Goal: Task Accomplishment & Management: Use online tool/utility

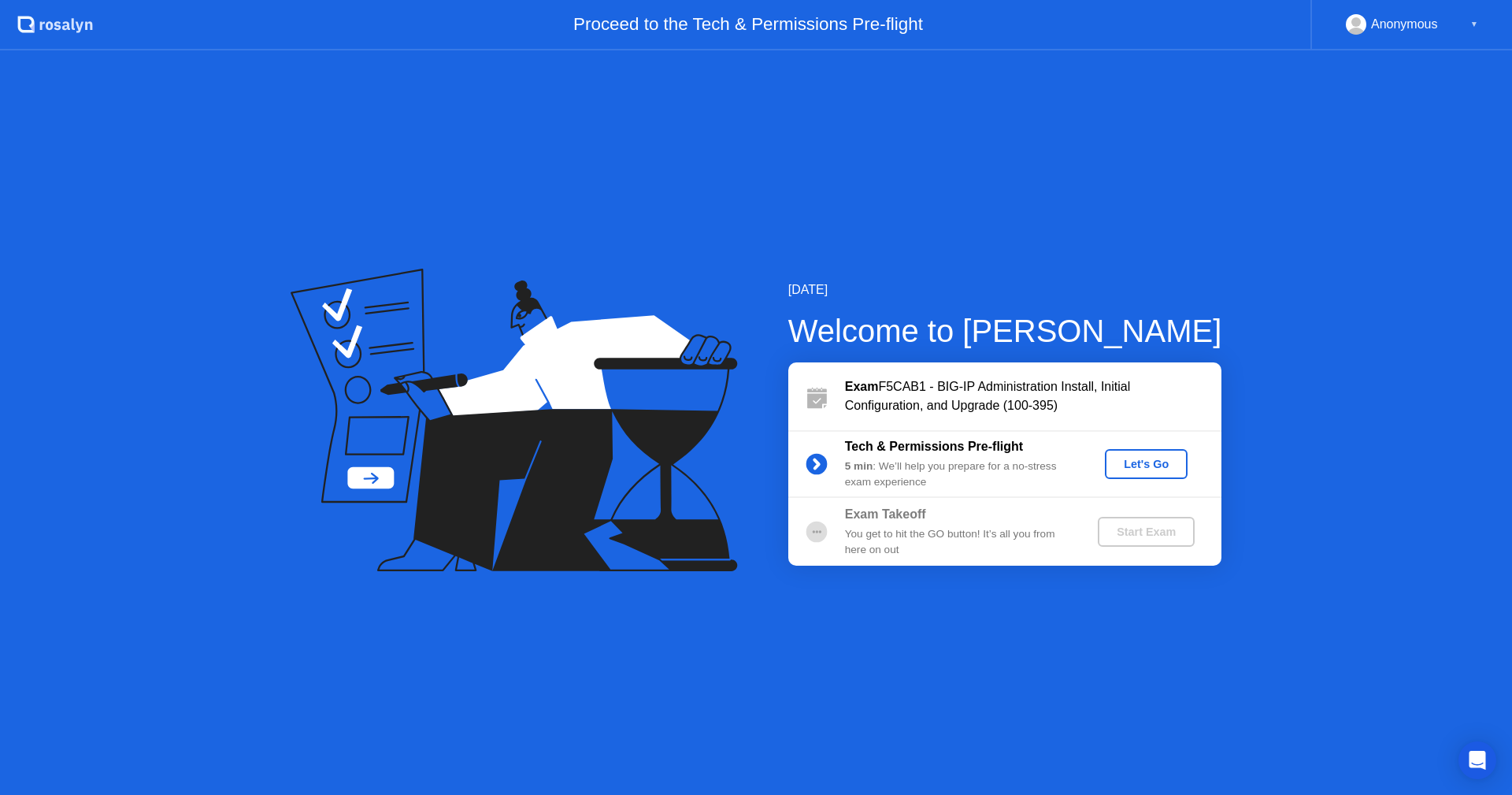
click at [1155, 462] on div "Let's Go" at bounding box center [1146, 464] width 70 height 13
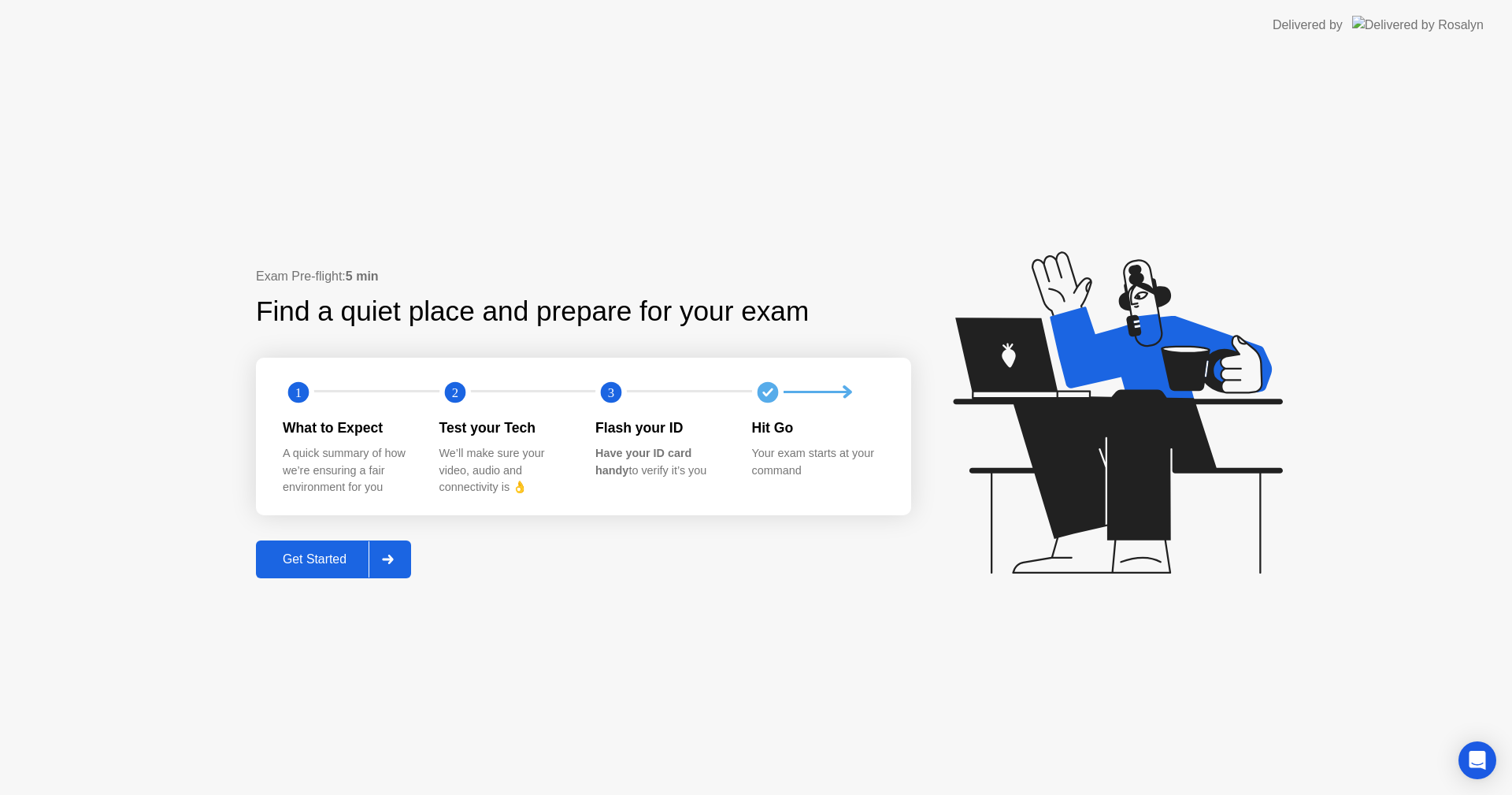
click at [310, 559] on div "Get Started" at bounding box center [314, 560] width 108 height 15
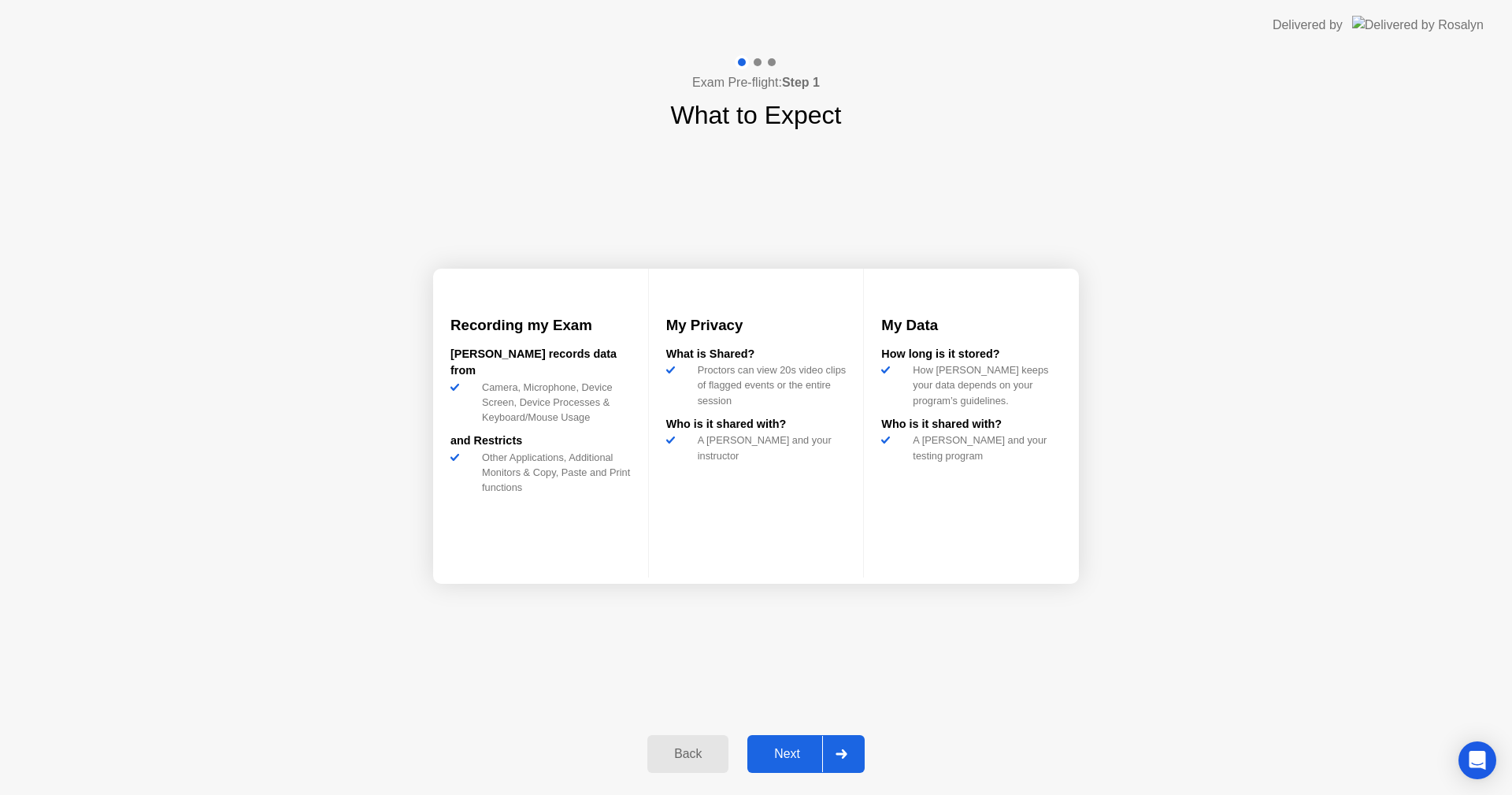
click at [801, 747] on div "Next" at bounding box center [786, 754] width 70 height 15
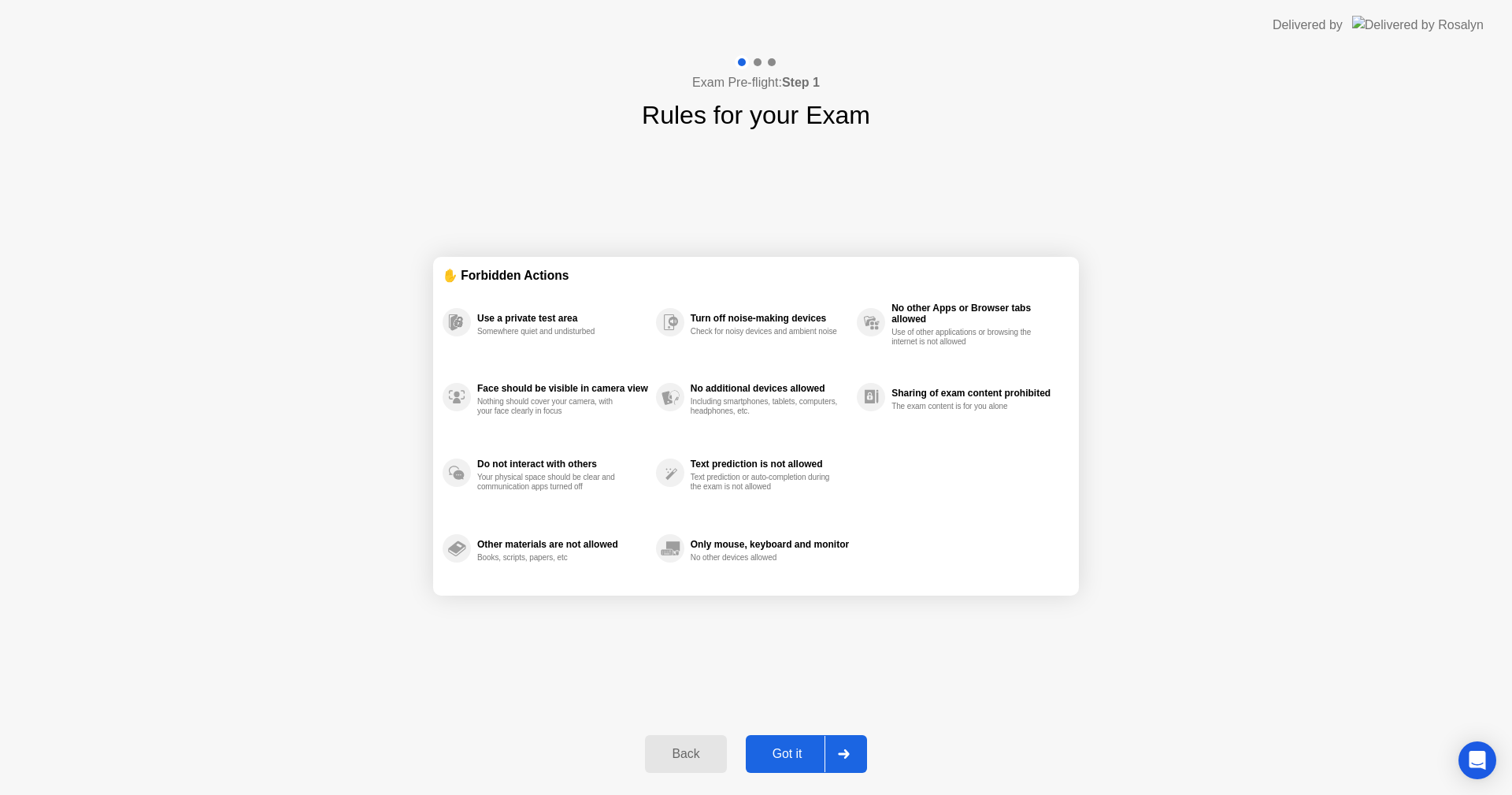
click at [801, 747] on div "Got it" at bounding box center [787, 754] width 74 height 15
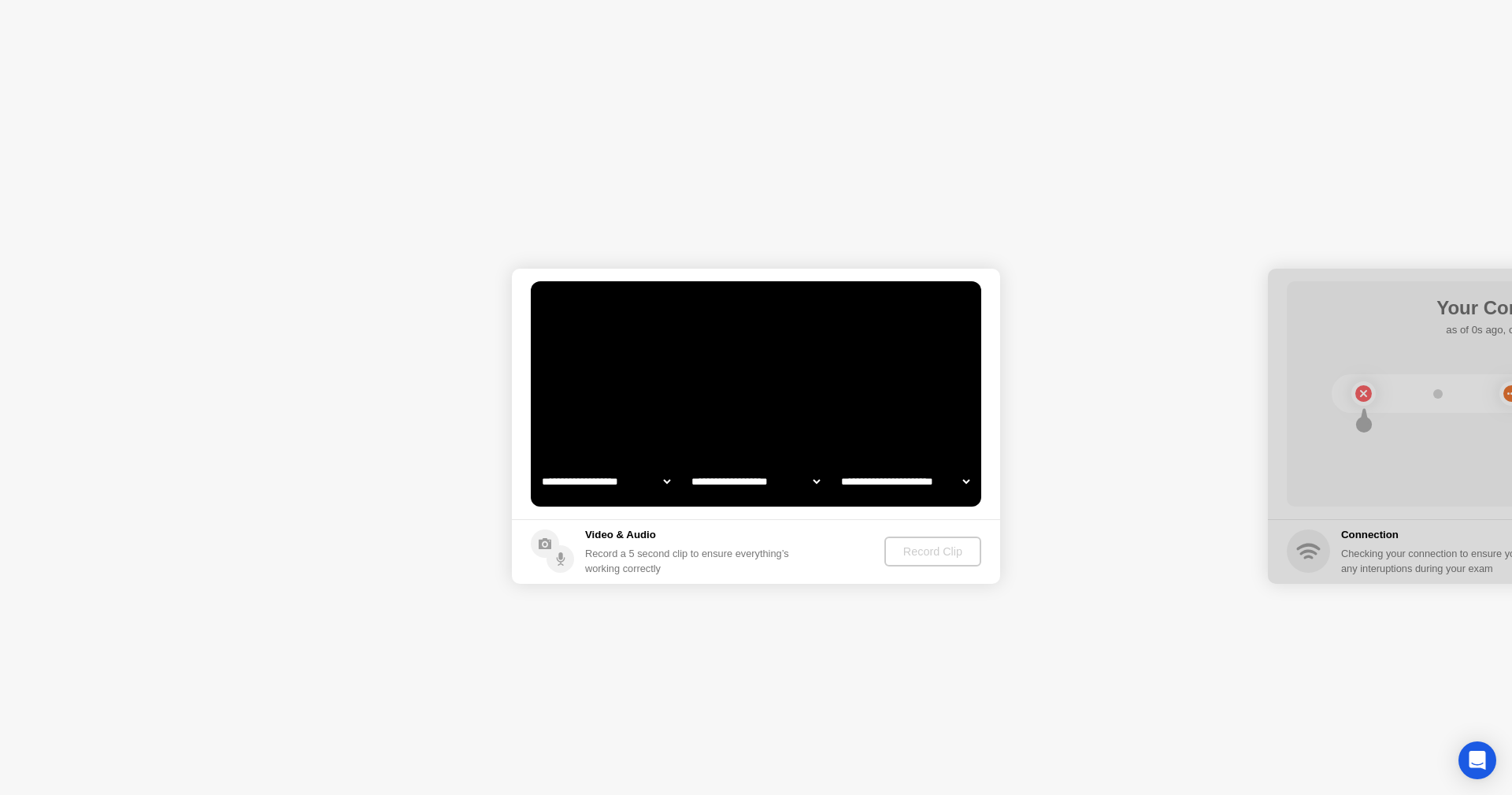
select select "**********"
select select "*******"
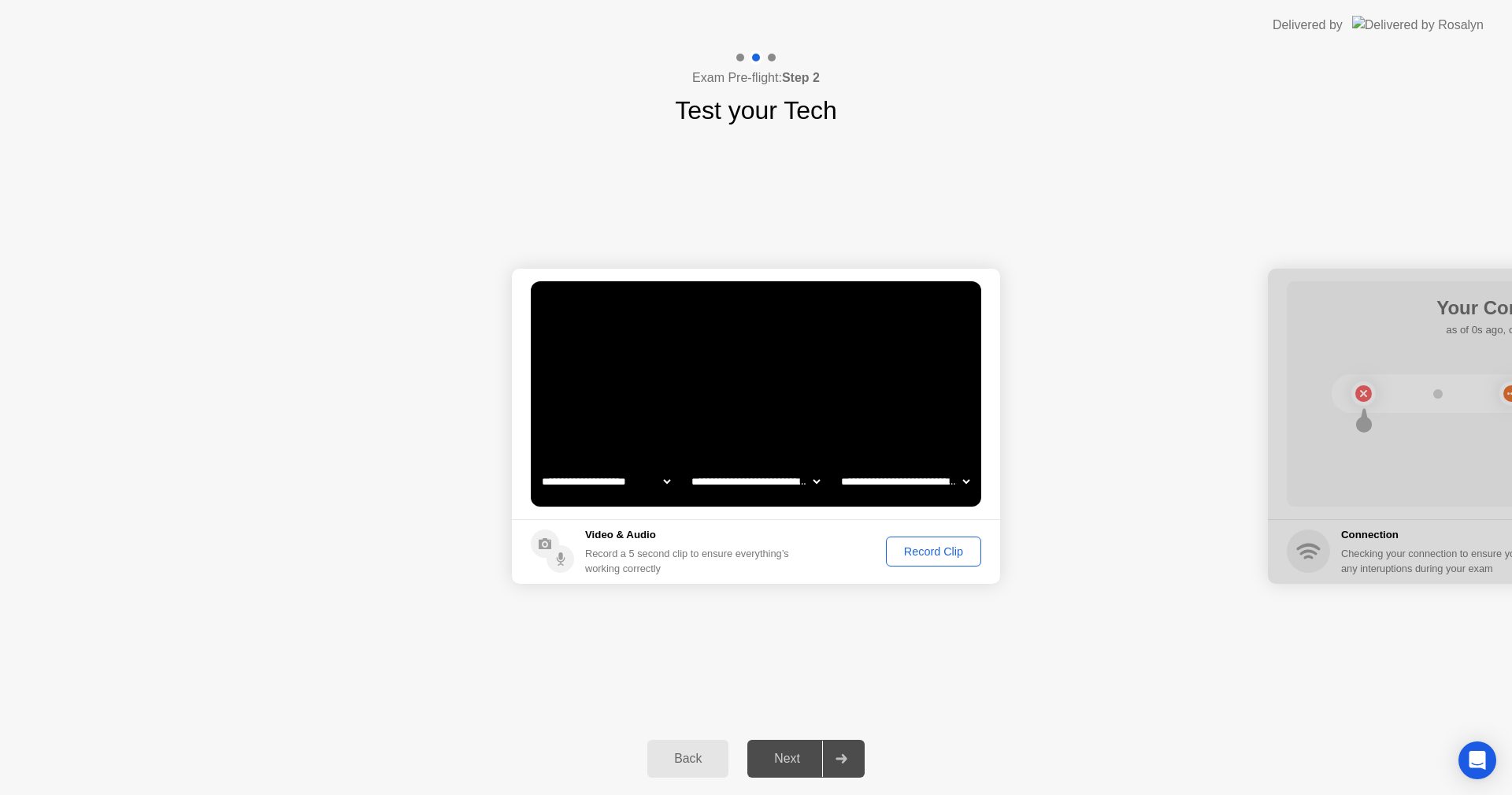
click at [931, 553] on div "Record Clip" at bounding box center [934, 552] width 84 height 13
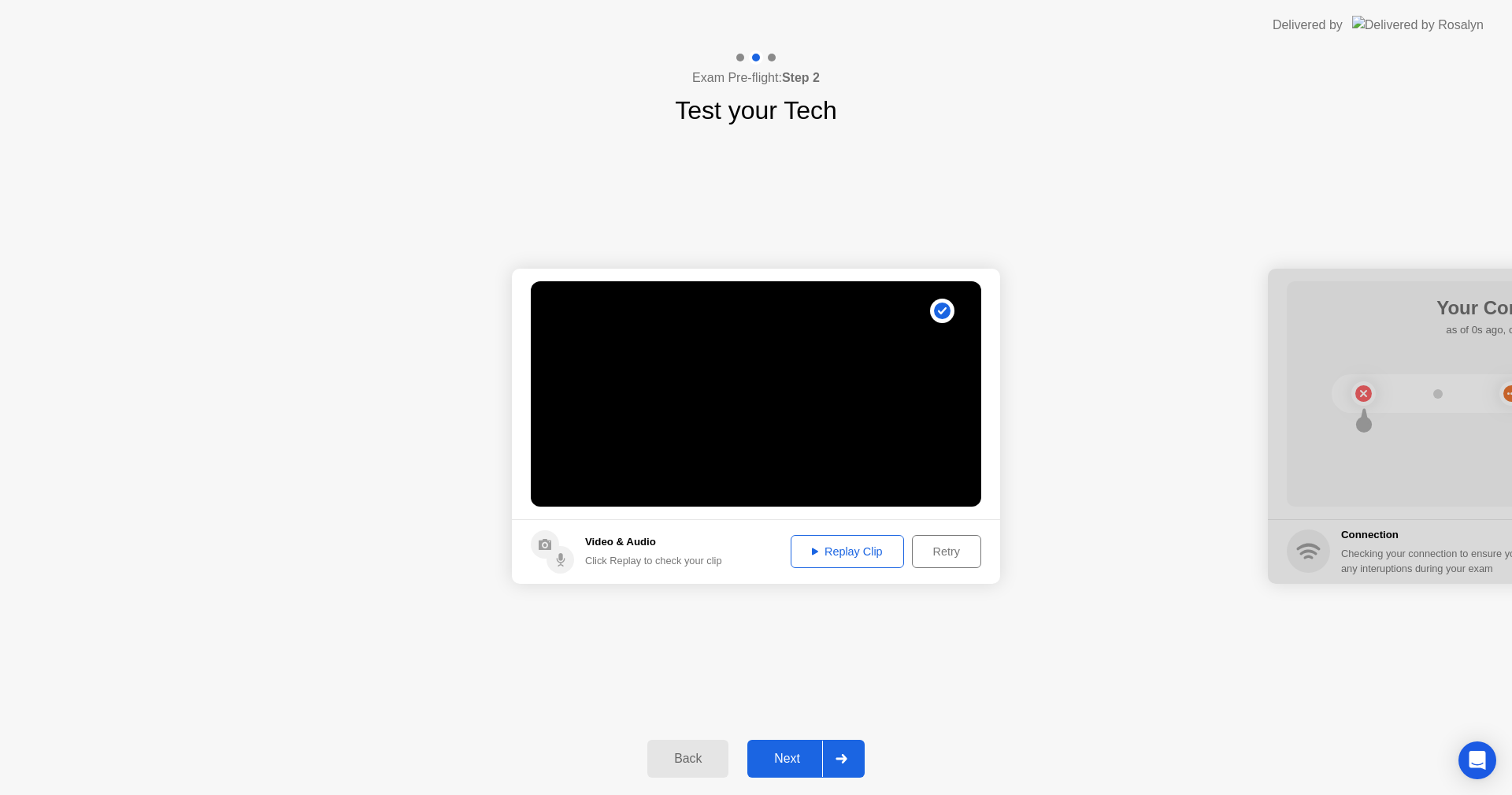
click at [947, 549] on div "Retry" at bounding box center [946, 552] width 58 height 13
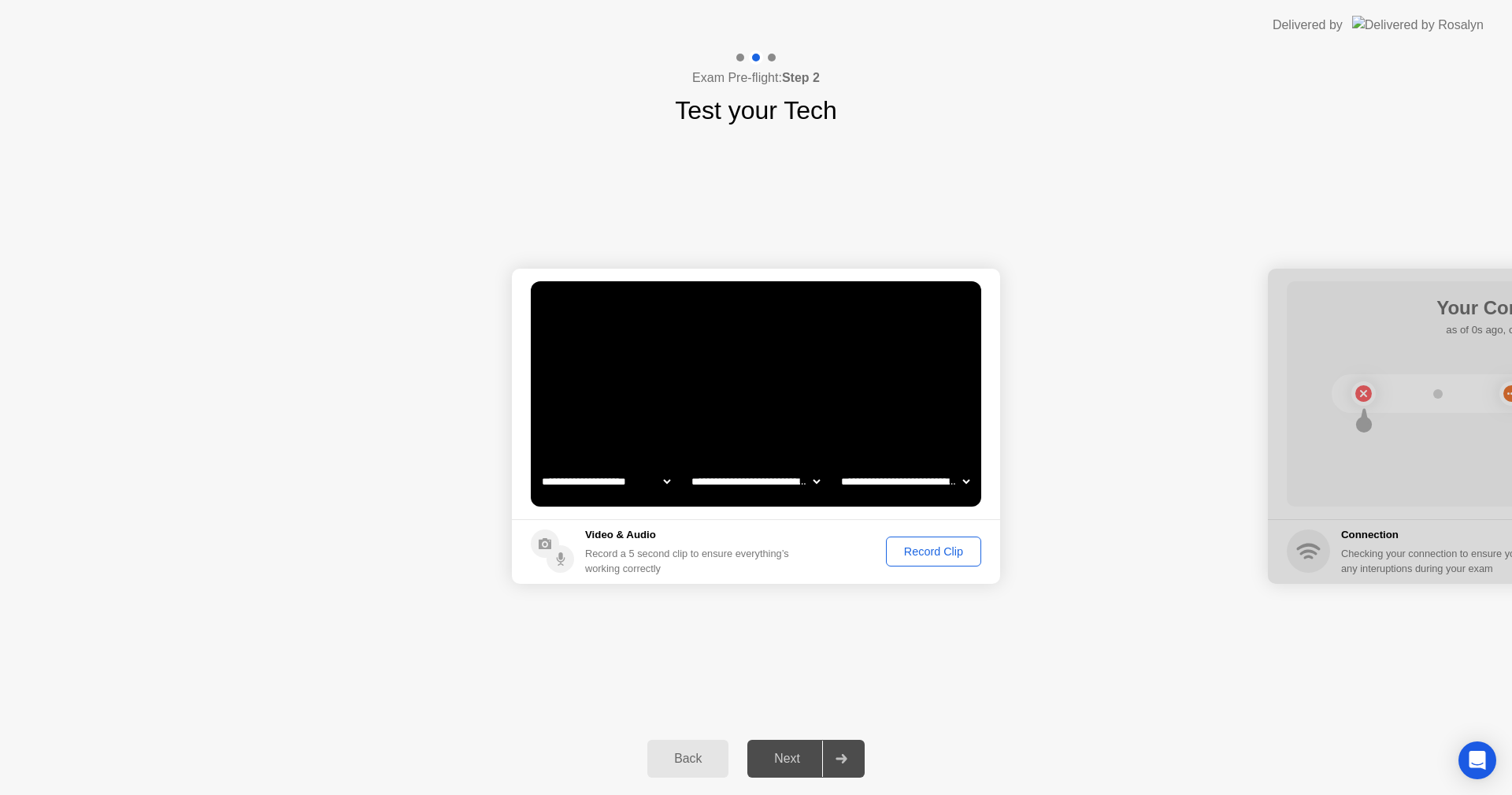
click at [912, 554] on div "Record Clip" at bounding box center [934, 552] width 84 height 13
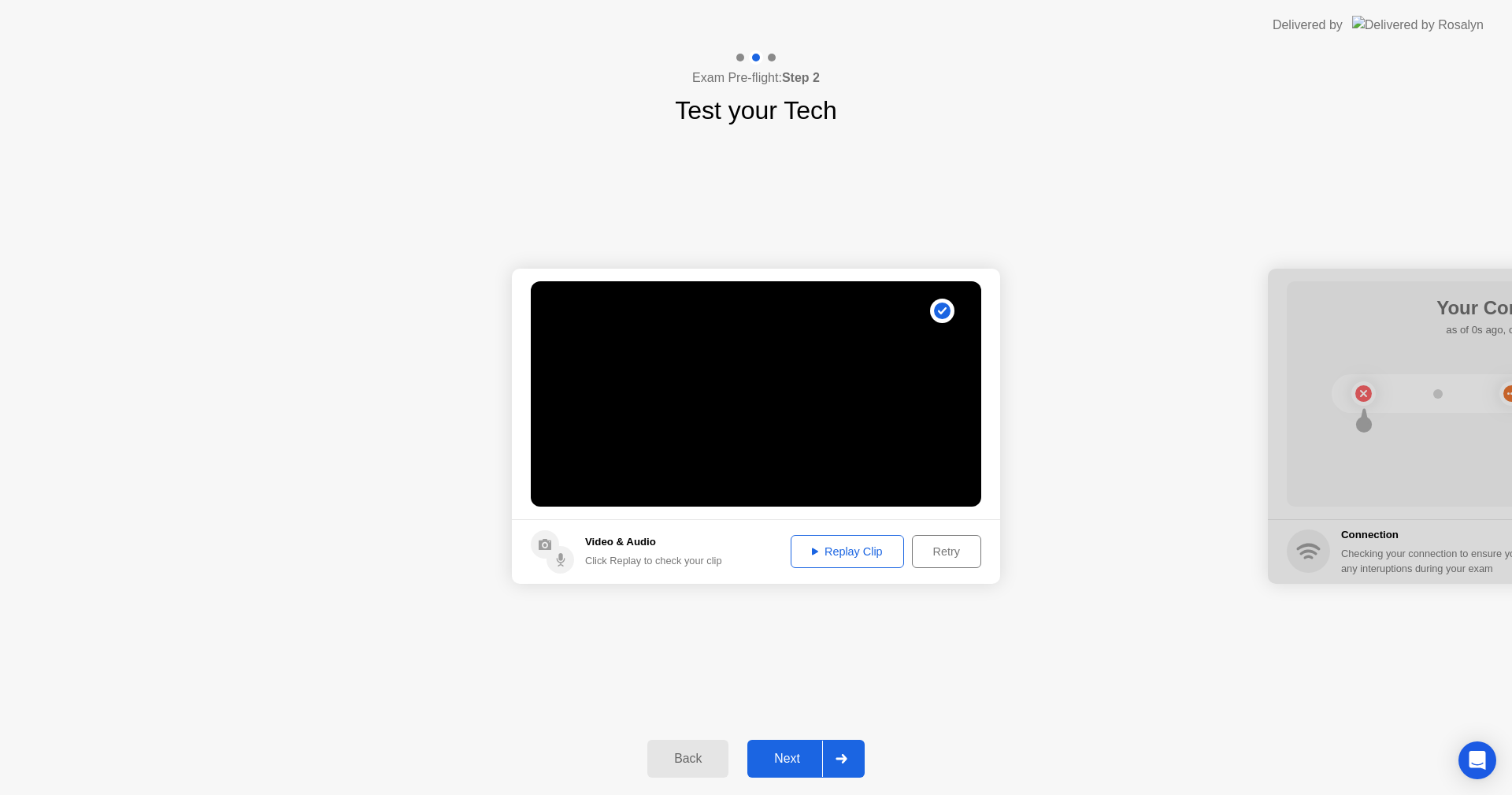
click at [887, 557] on div "Replay Clip" at bounding box center [847, 552] width 103 height 13
click at [788, 761] on div "Next" at bounding box center [786, 759] width 70 height 15
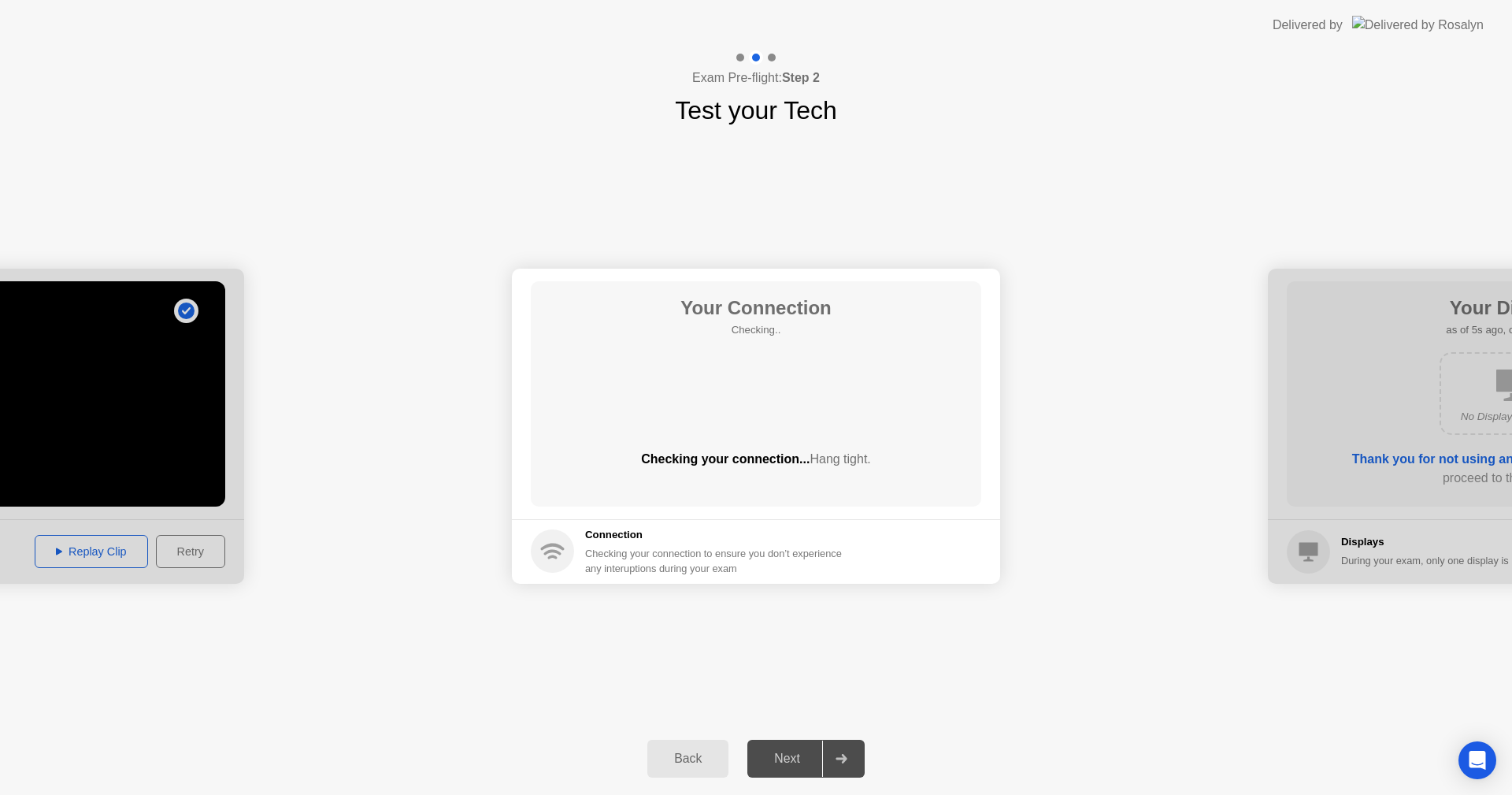
click at [788, 761] on div "Next" at bounding box center [786, 759] width 70 height 15
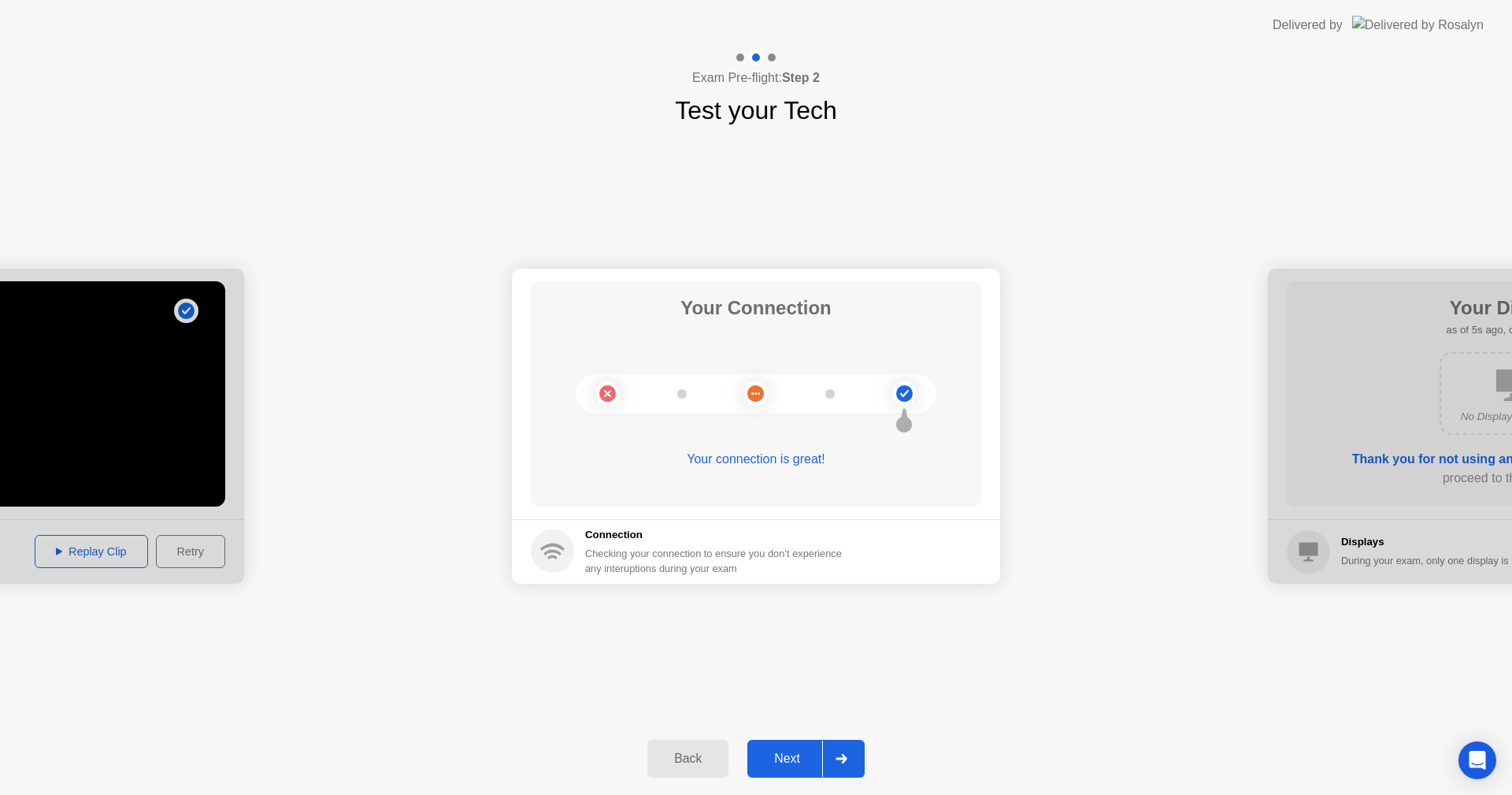
click at [765, 764] on div "Next" at bounding box center [786, 759] width 70 height 15
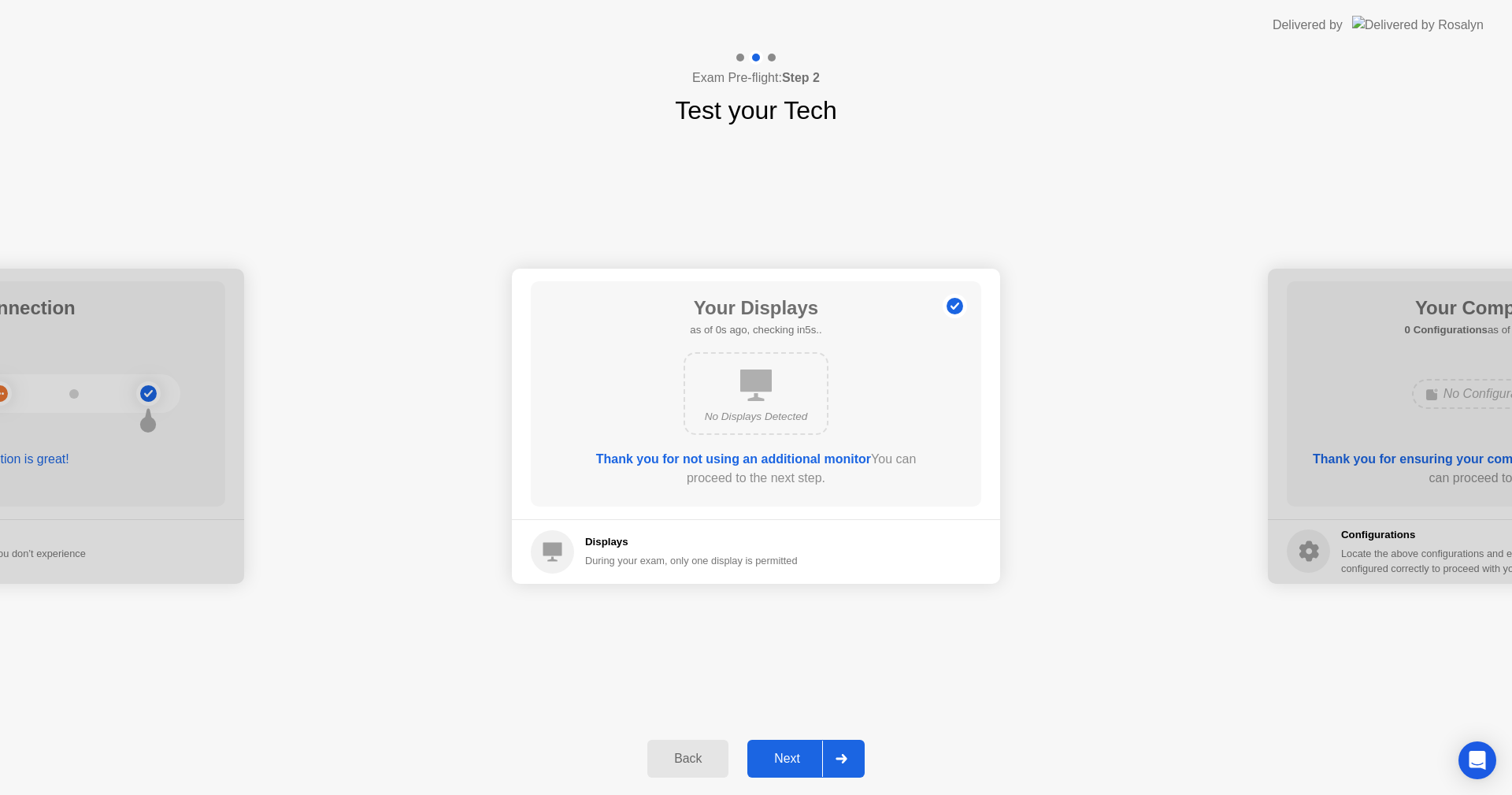
click at [765, 764] on div "Next" at bounding box center [786, 759] width 70 height 15
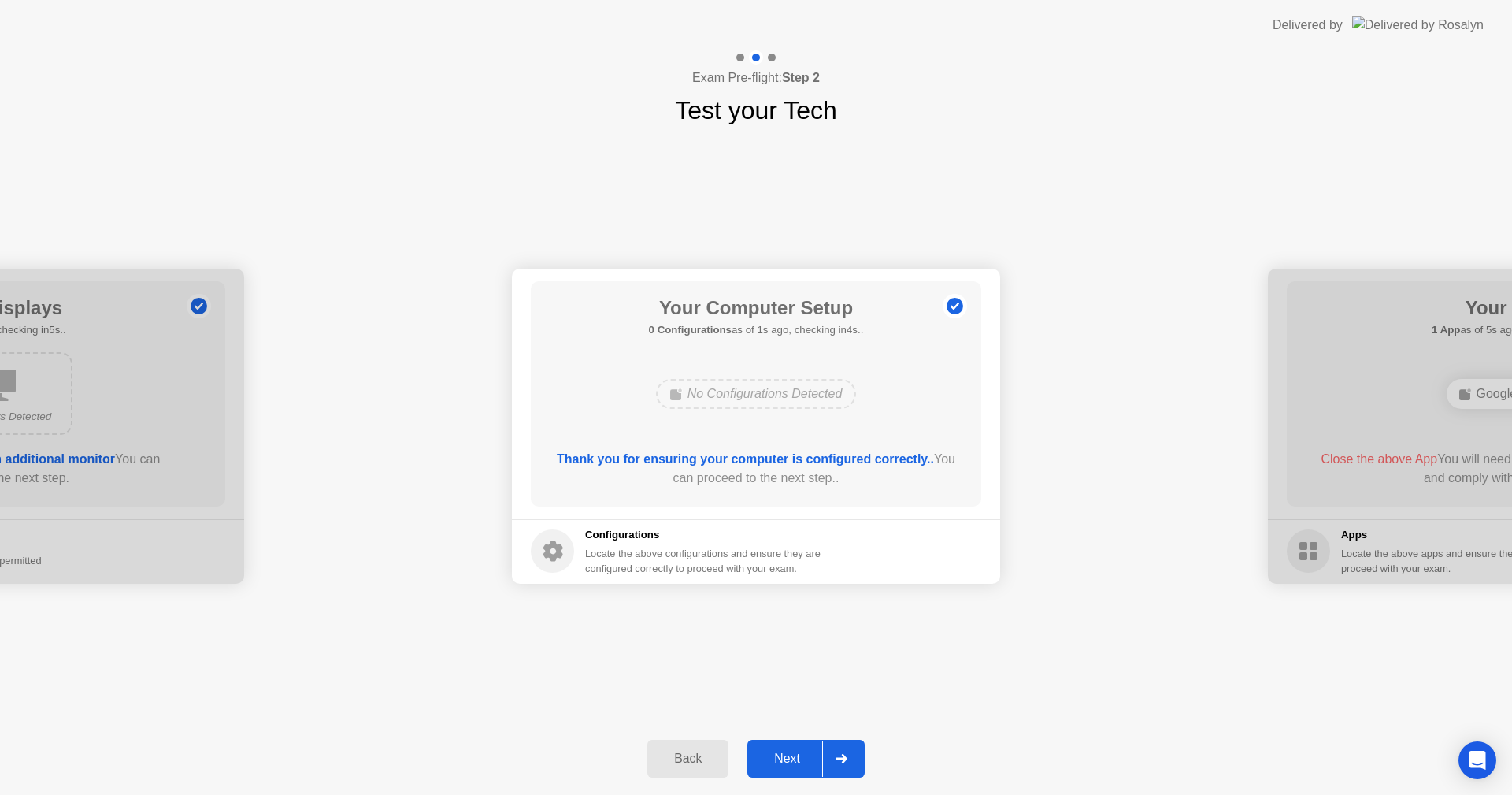
click at [765, 764] on div "Next" at bounding box center [786, 759] width 70 height 15
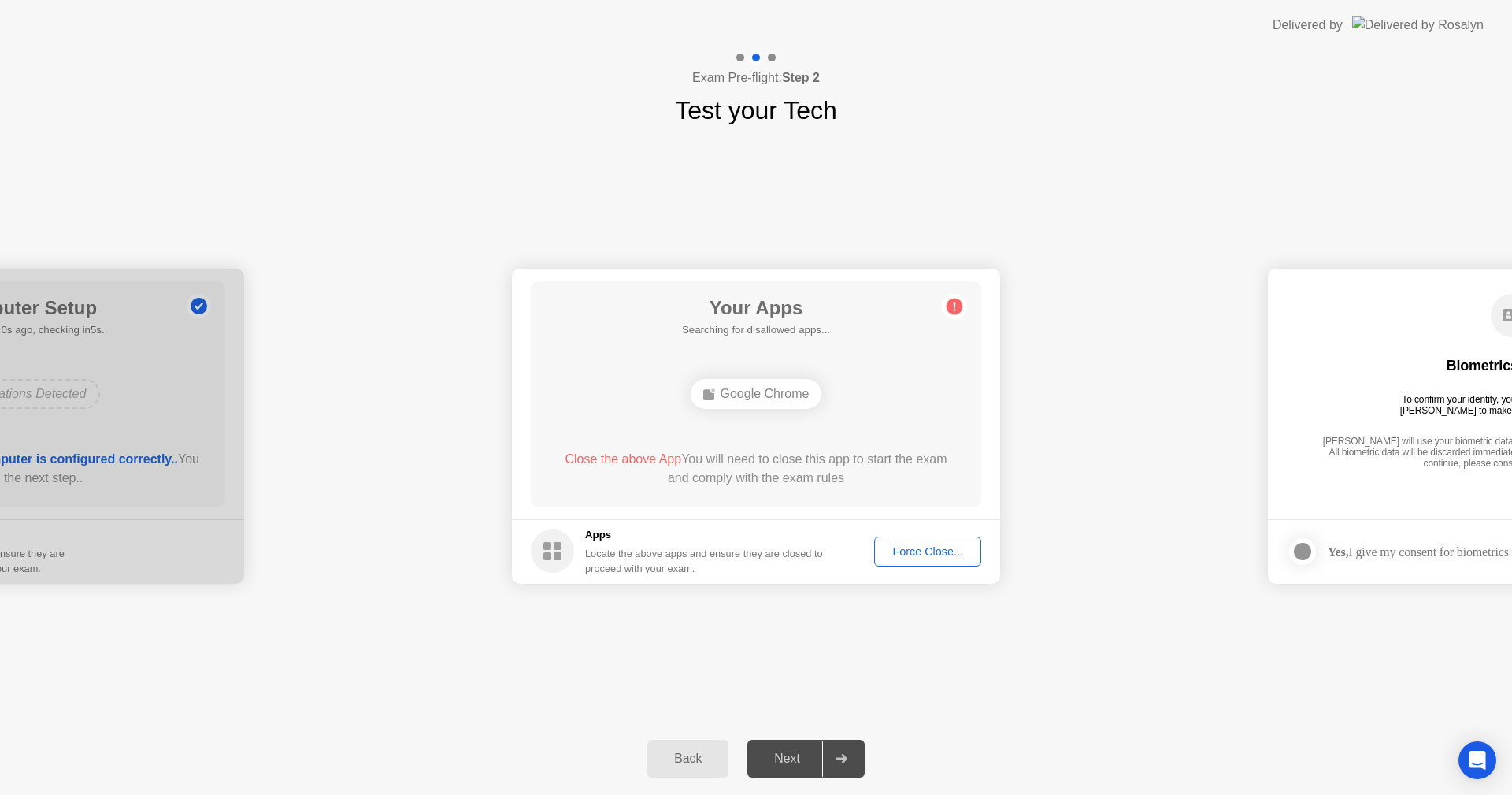
click at [904, 545] on div "Force Close..." at bounding box center [928, 552] width 96 height 13
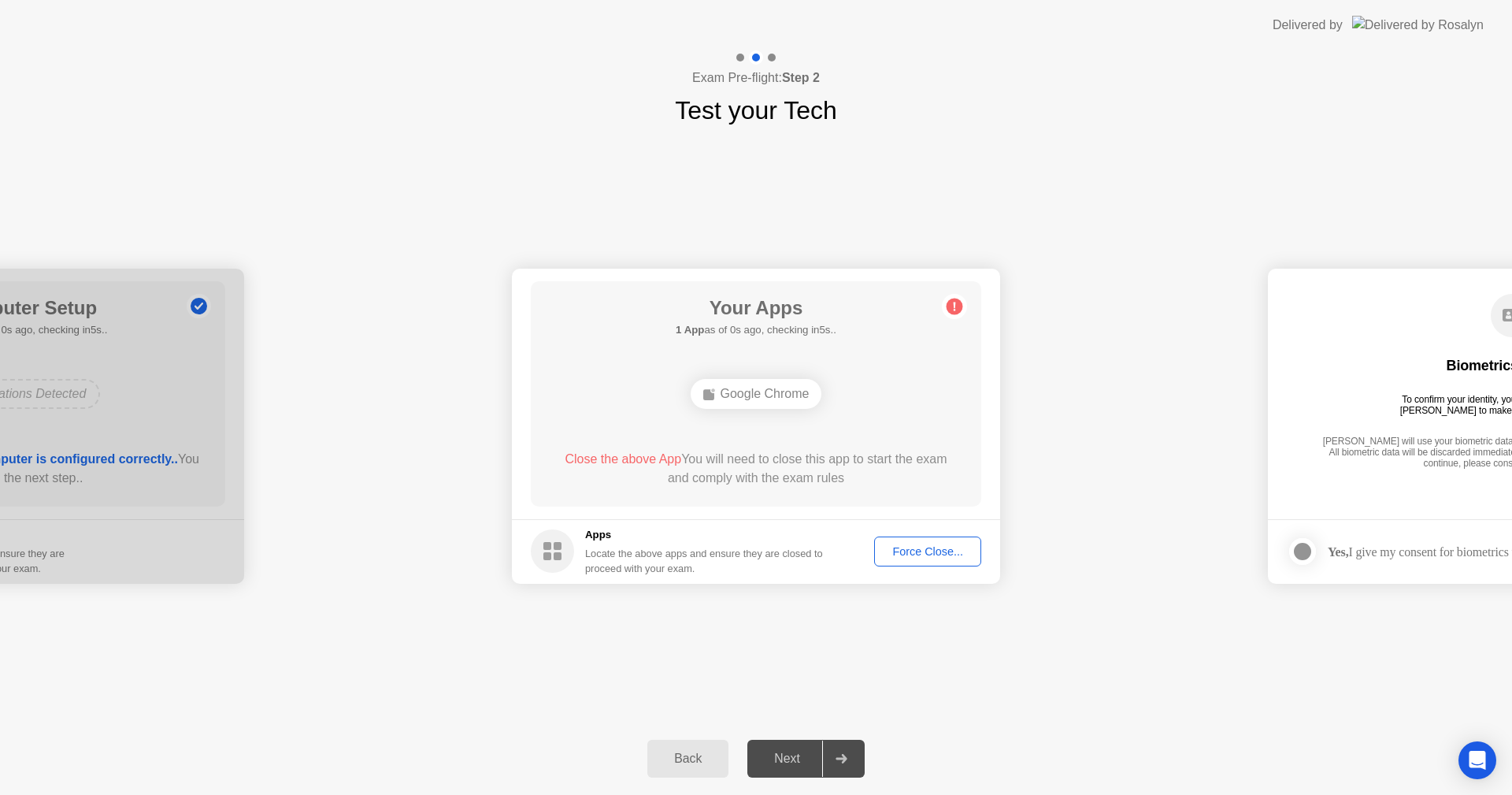
click at [936, 552] on div "Force Close..." at bounding box center [928, 552] width 96 height 13
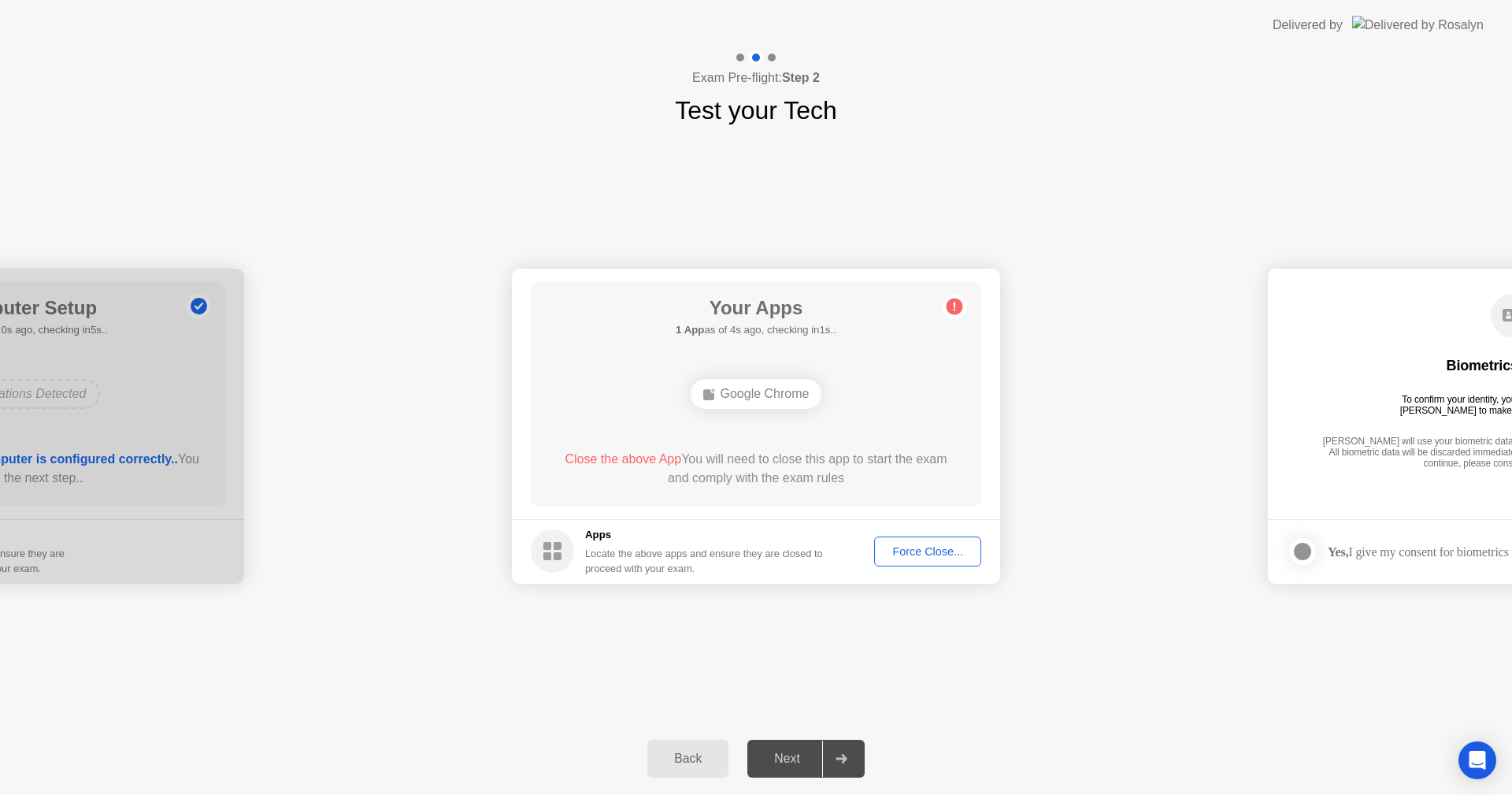
click at [759, 402] on div "Google Chrome" at bounding box center [756, 393] width 132 height 30
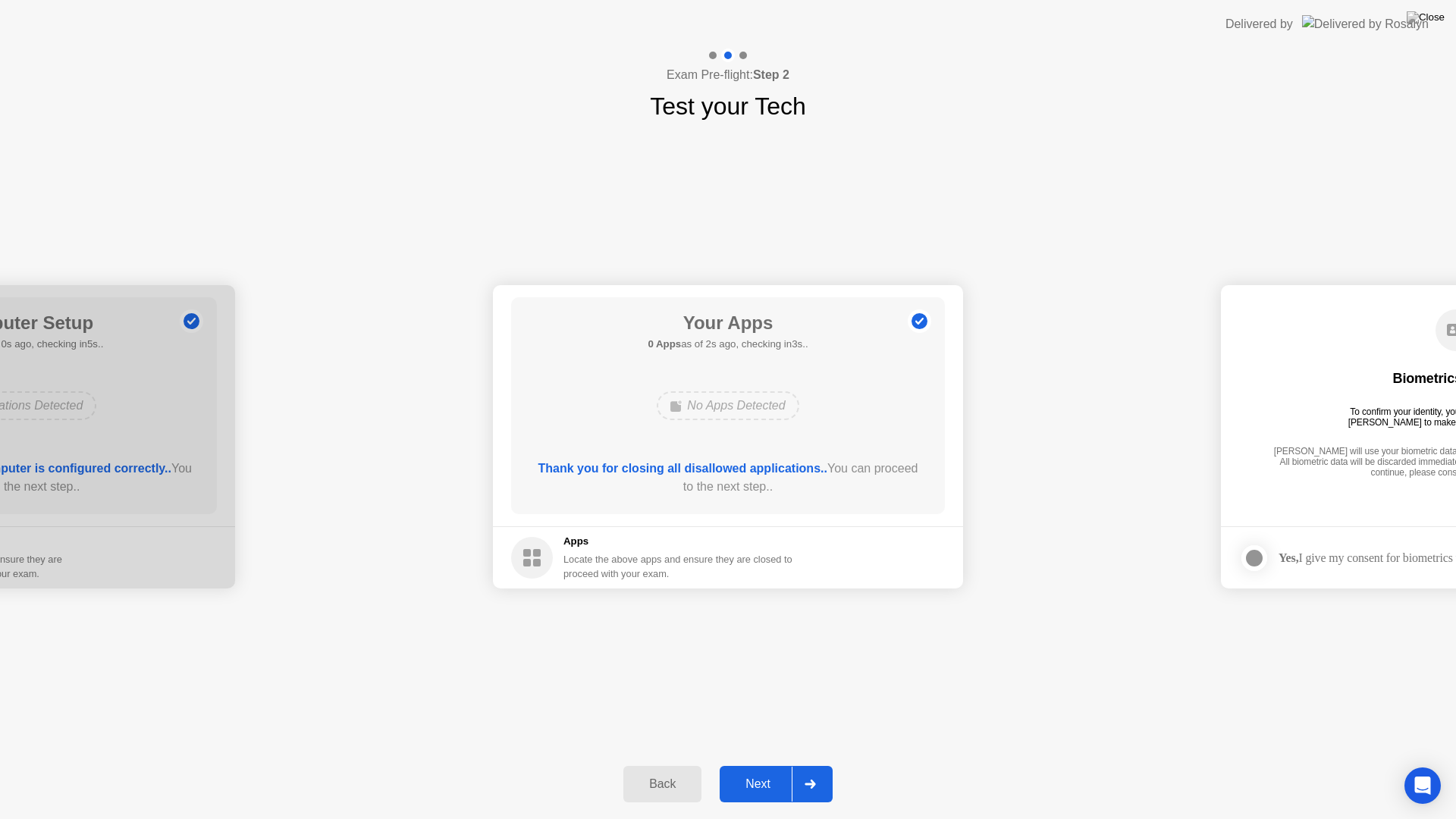
click at [767, 764] on button "Next" at bounding box center [776, 784] width 113 height 37
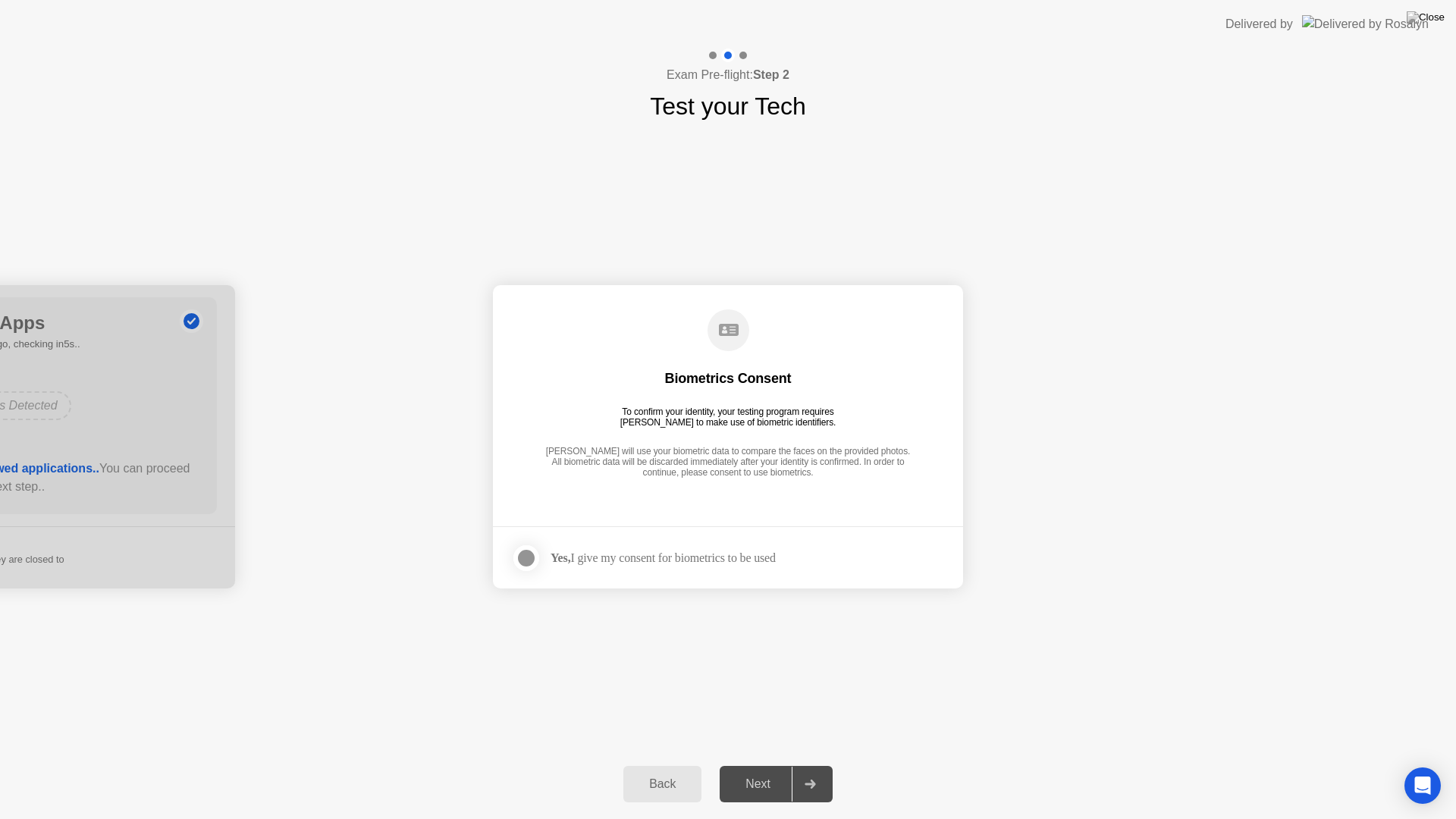
drag, startPoint x: 666, startPoint y: 551, endPoint x: 661, endPoint y: 558, distance: 8.6
click at [661, 552] on div "Yes, I give my consent for biometrics to be used" at bounding box center [664, 558] width 226 height 14
click at [661, 560] on div "Yes, I give my consent for biometrics to be used" at bounding box center [664, 558] width 226 height 14
click at [518, 552] on div at bounding box center [526, 558] width 18 height 18
click at [769, 764] on div "Next" at bounding box center [757, 784] width 67 height 14
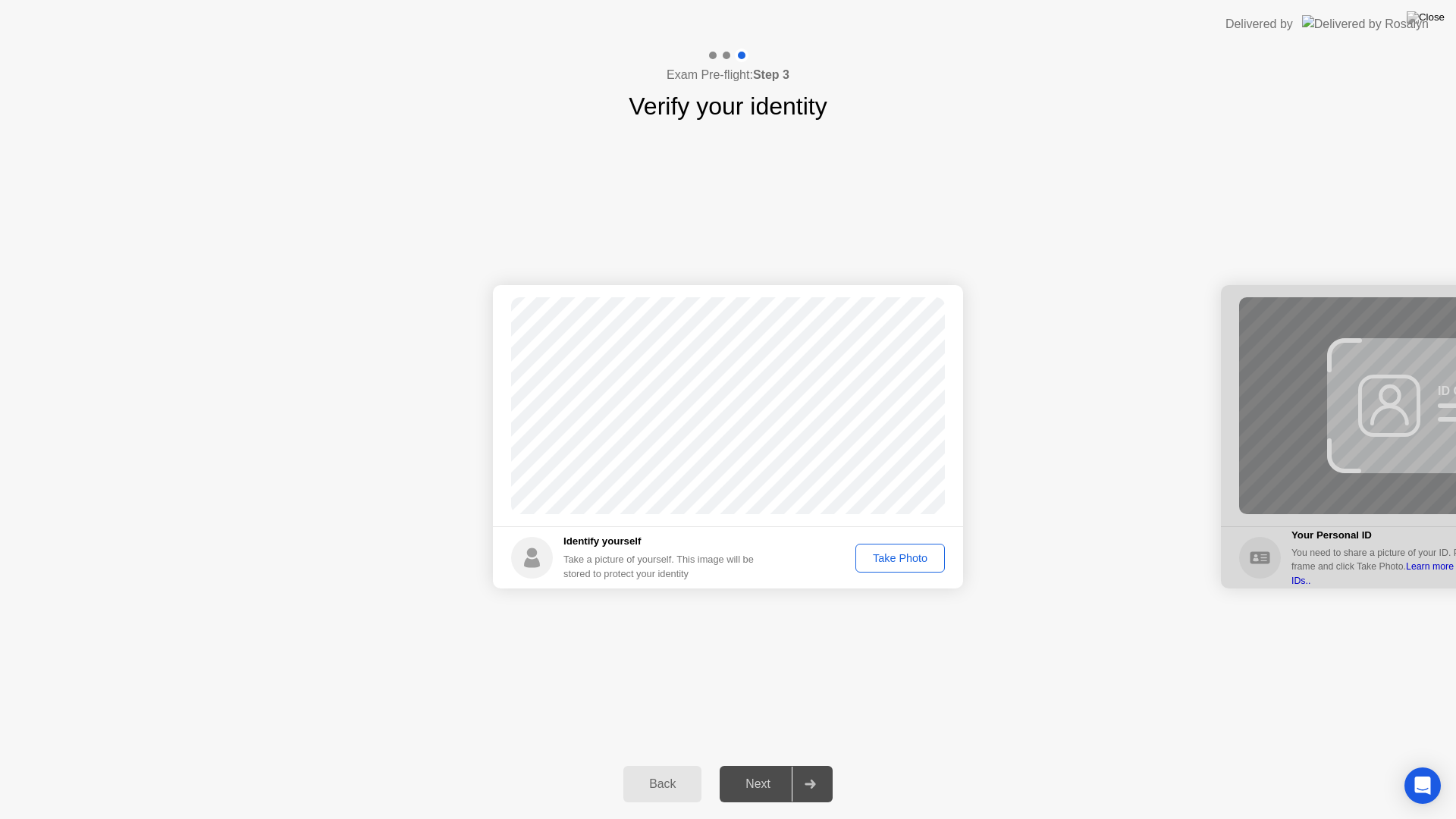
click at [890, 553] on div "Take Photo" at bounding box center [900, 558] width 79 height 12
click at [892, 555] on div "Retake" at bounding box center [910, 558] width 59 height 12
click at [930, 552] on div "Take Photo" at bounding box center [900, 558] width 79 height 12
click at [917, 564] on div "Retake" at bounding box center [910, 558] width 59 height 12
click at [903, 552] on div "Take Photo" at bounding box center [900, 558] width 79 height 12
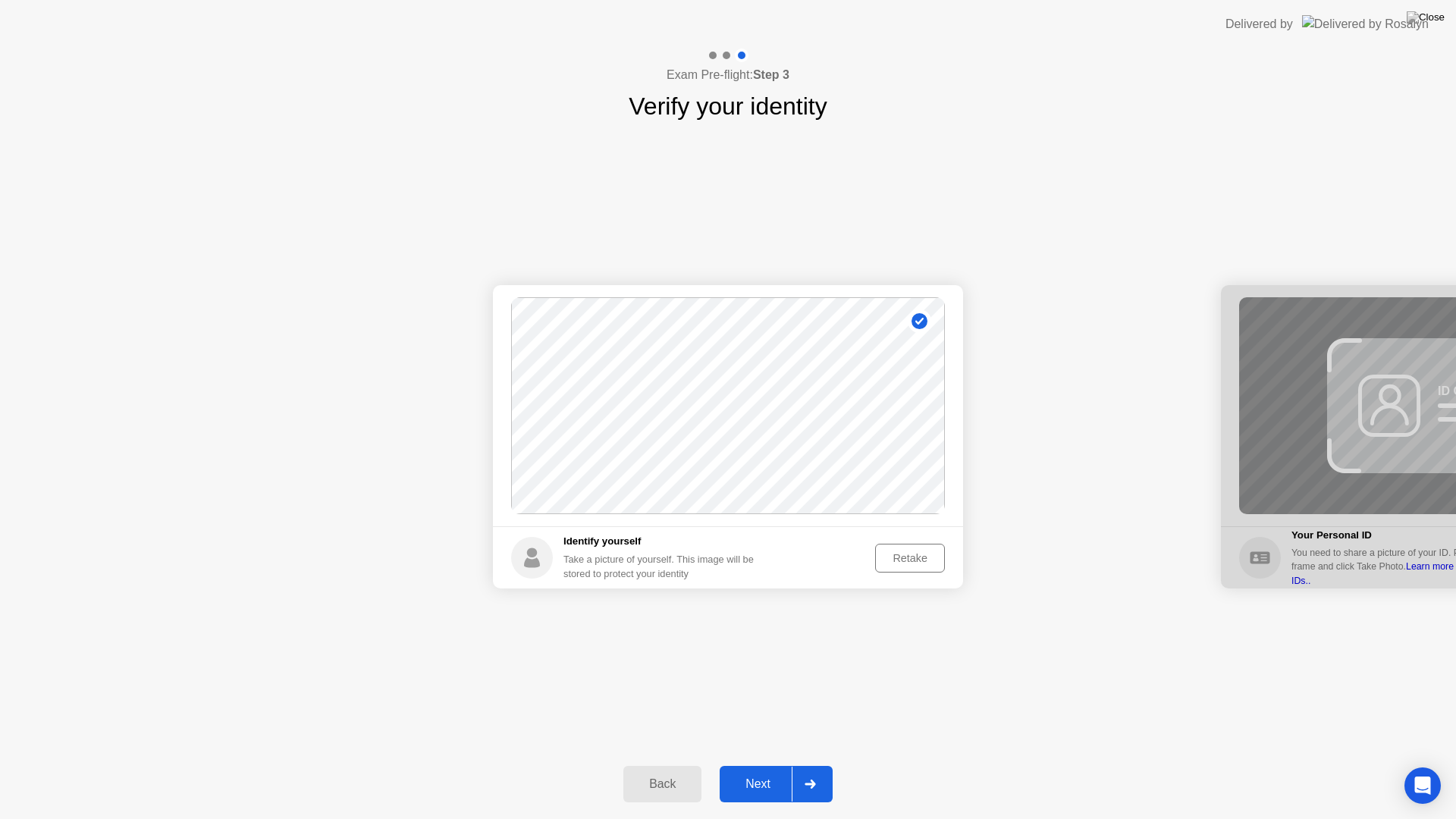
click at [742, 764] on button "Next" at bounding box center [776, 784] width 113 height 37
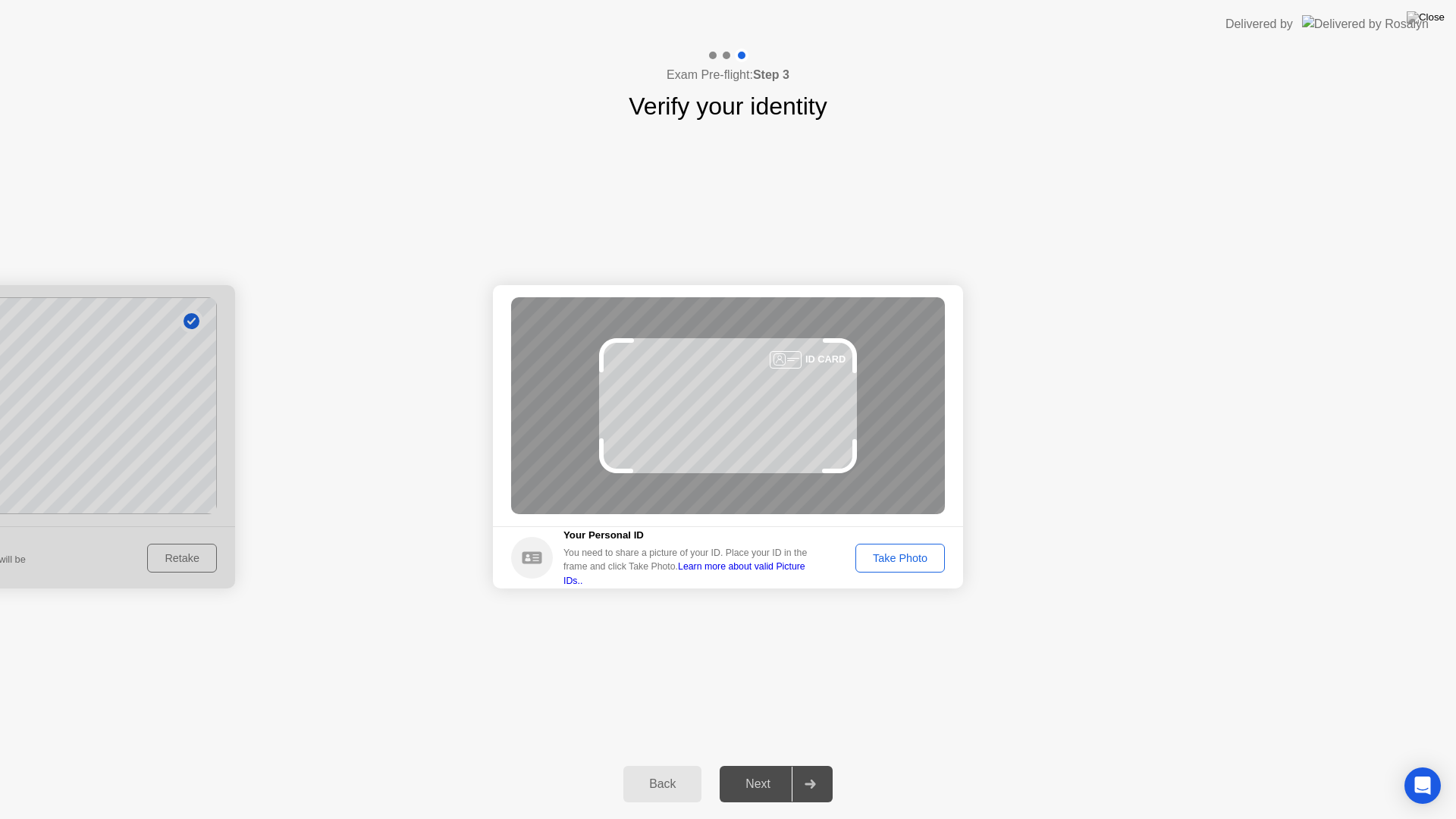
click at [923, 552] on div "Take Photo" at bounding box center [900, 558] width 79 height 12
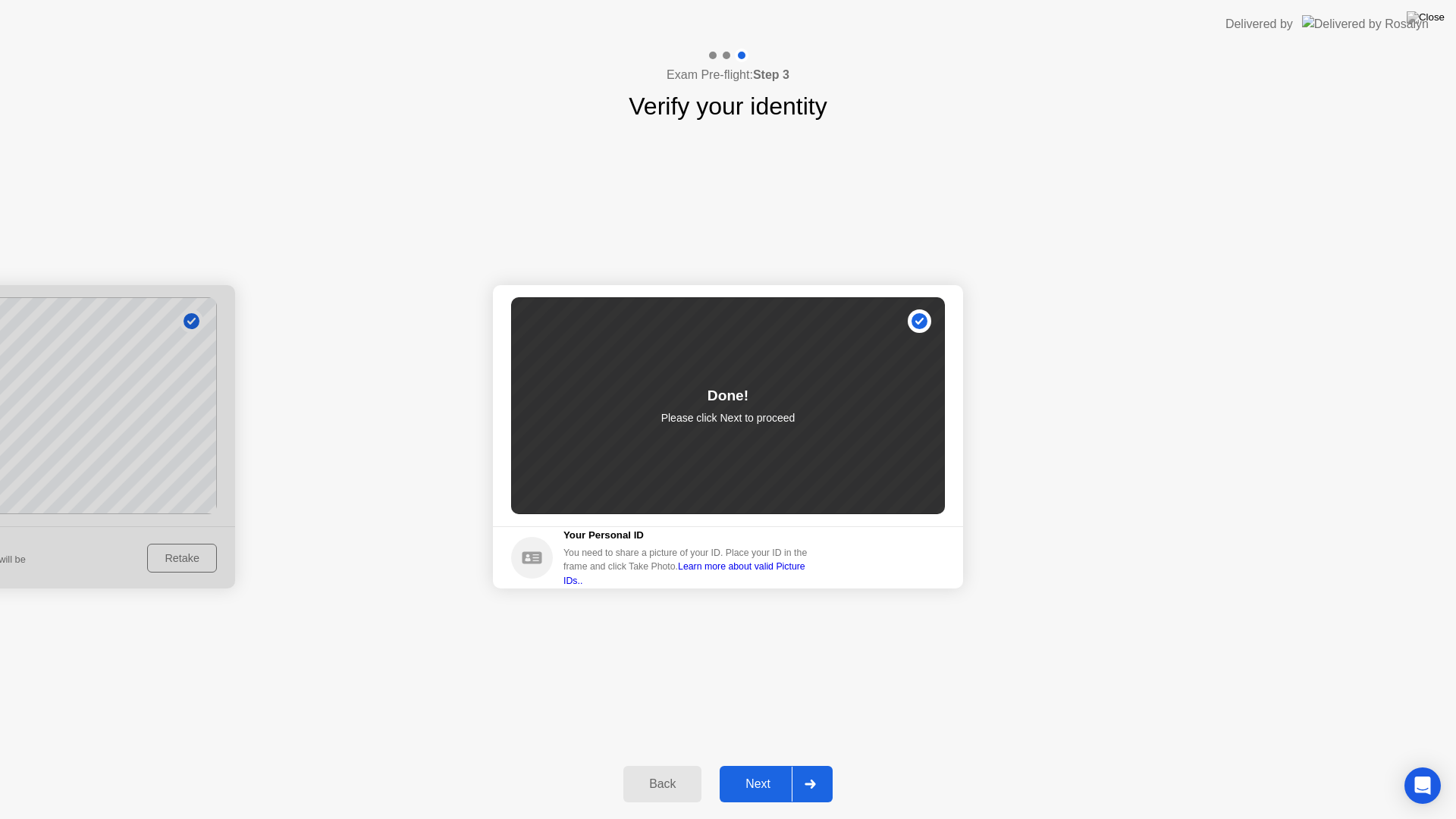
click at [813, 741] on div "Success Photo is correctly taken Identify yourself Take a picture of yourself. …" at bounding box center [728, 436] width 1456 height 625
click at [814, 764] on div at bounding box center [810, 784] width 37 height 35
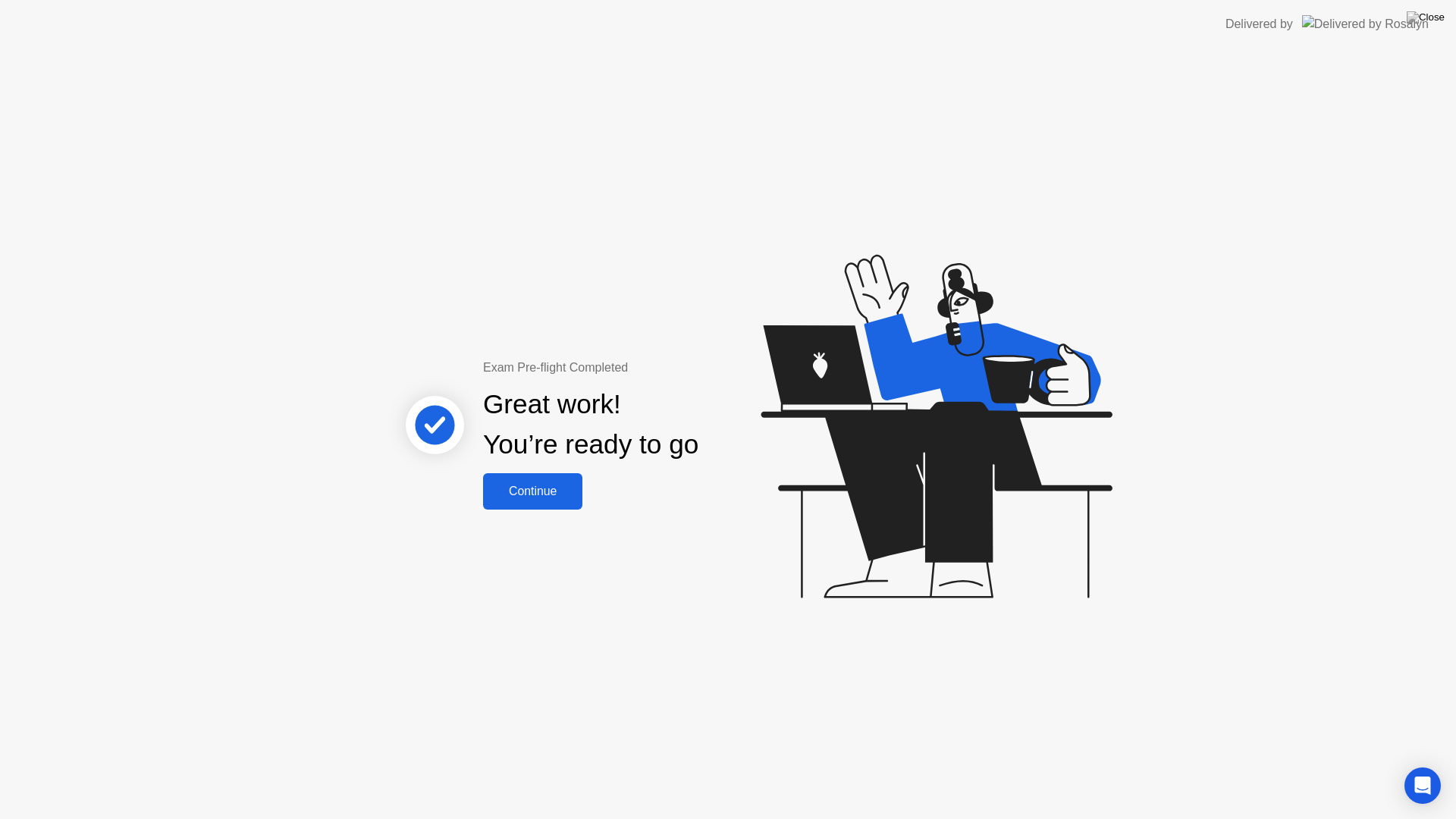
click at [542, 489] on div "Continue" at bounding box center [533, 491] width 90 height 14
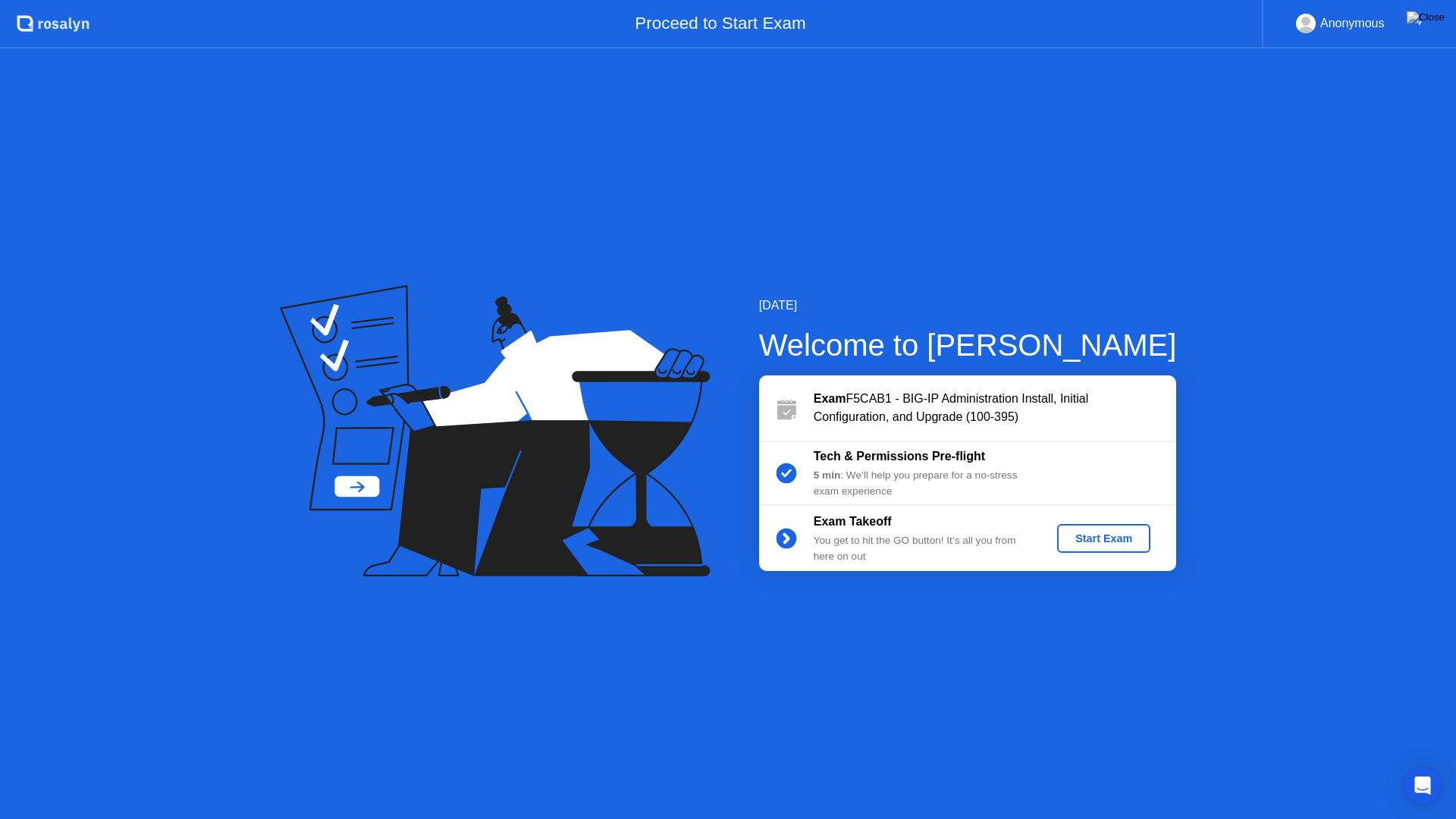
click at [1111, 535] on div "Start Exam" at bounding box center [1104, 538] width 81 height 12
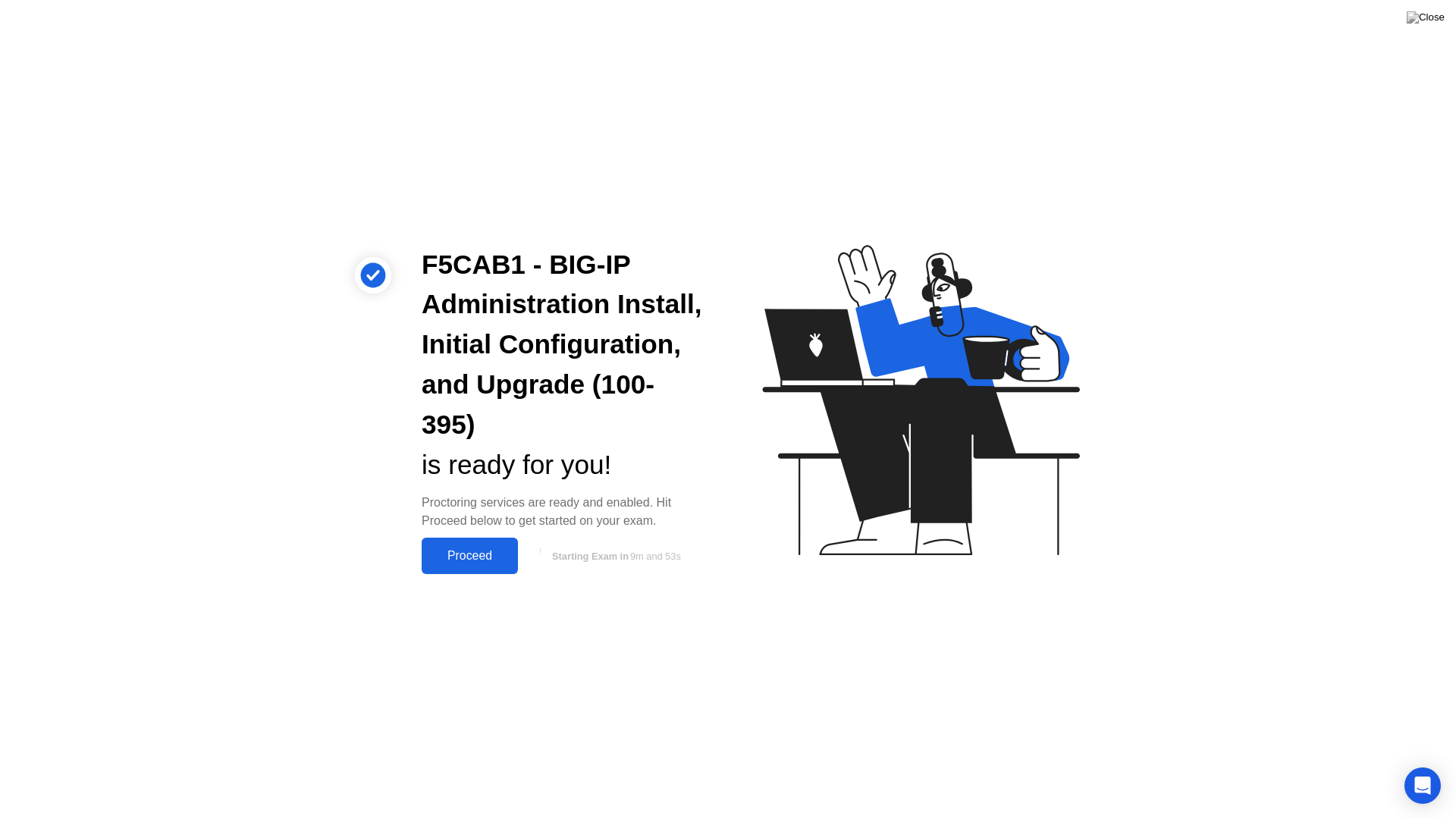
click at [436, 539] on button "Proceed" at bounding box center [470, 556] width 96 height 37
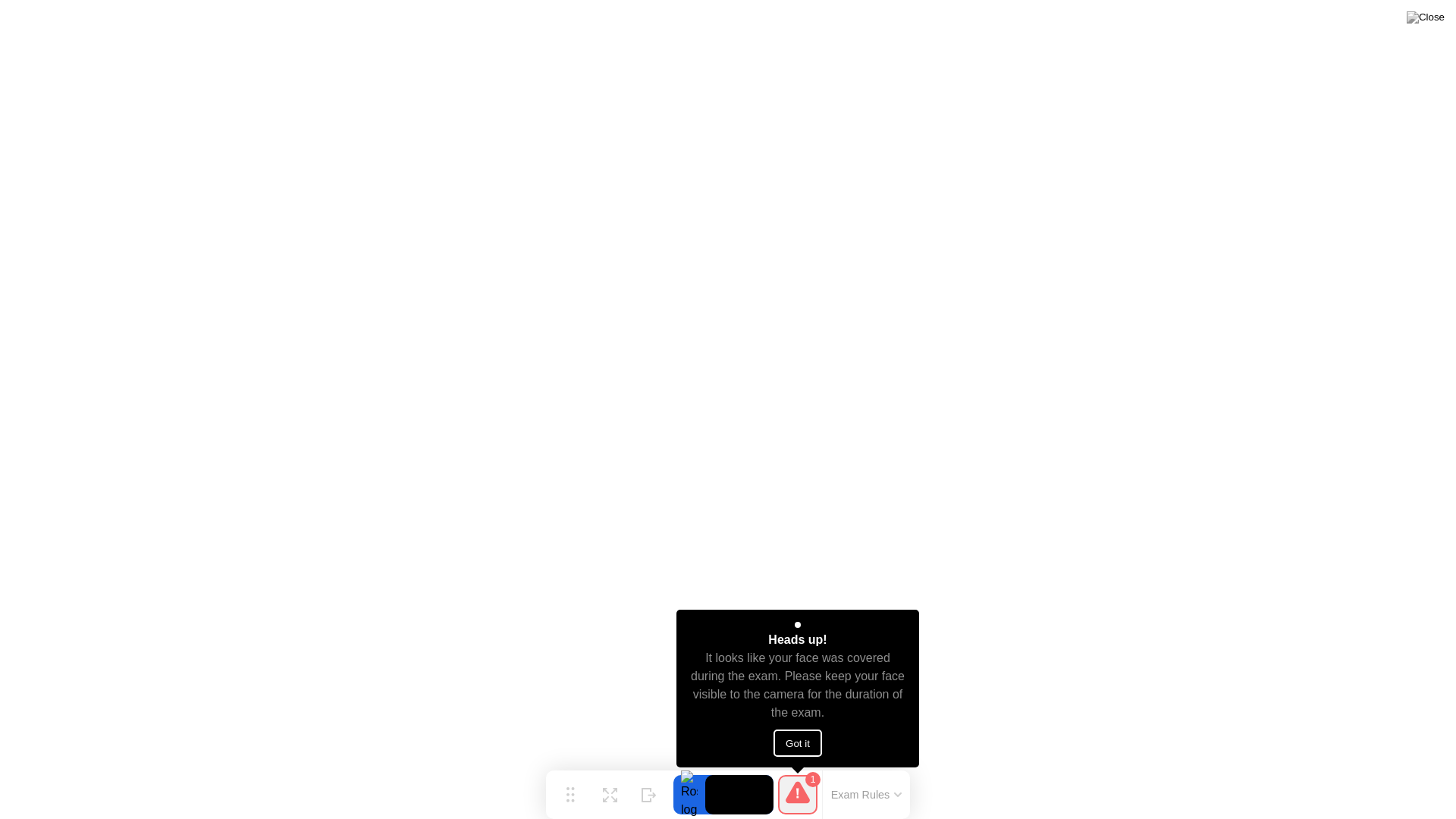
click at [798, 745] on button "Got it" at bounding box center [798, 742] width 49 height 27
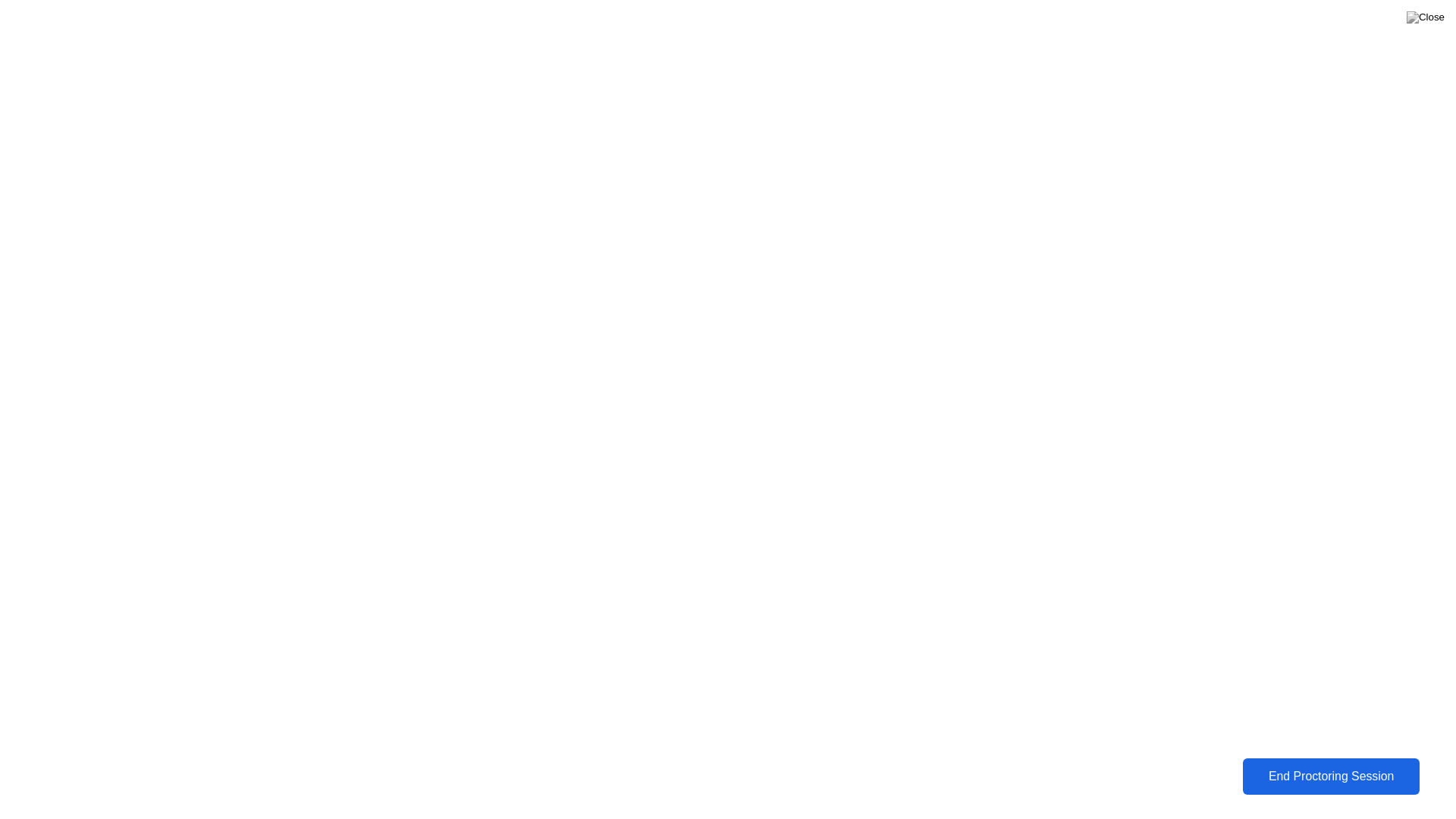
click at [1306, 764] on div "End Proctoring Session" at bounding box center [1332, 776] width 168 height 14
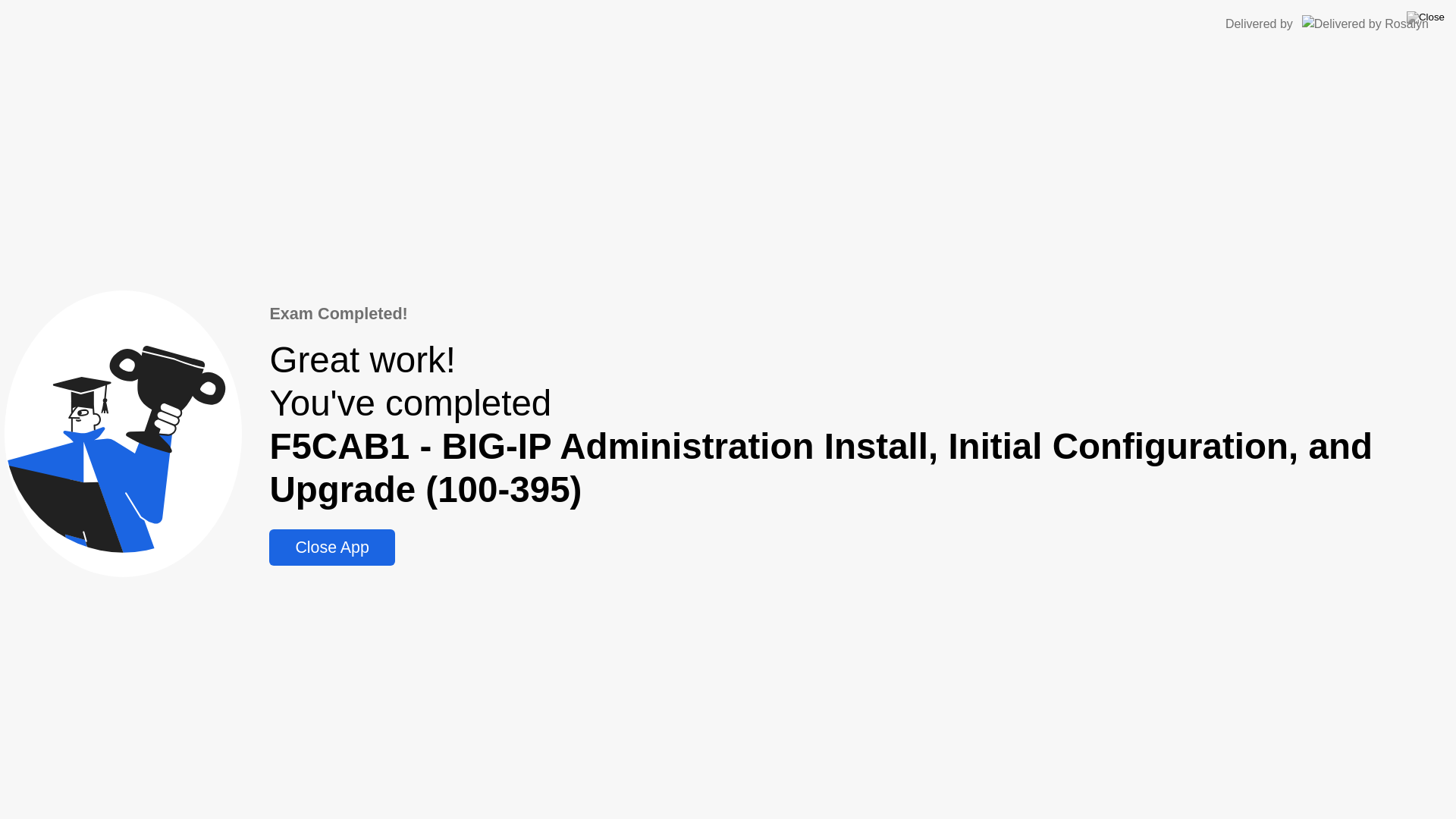
click at [343, 551] on div "Close App" at bounding box center [331, 548] width 116 height 19
